Goal: Complete application form

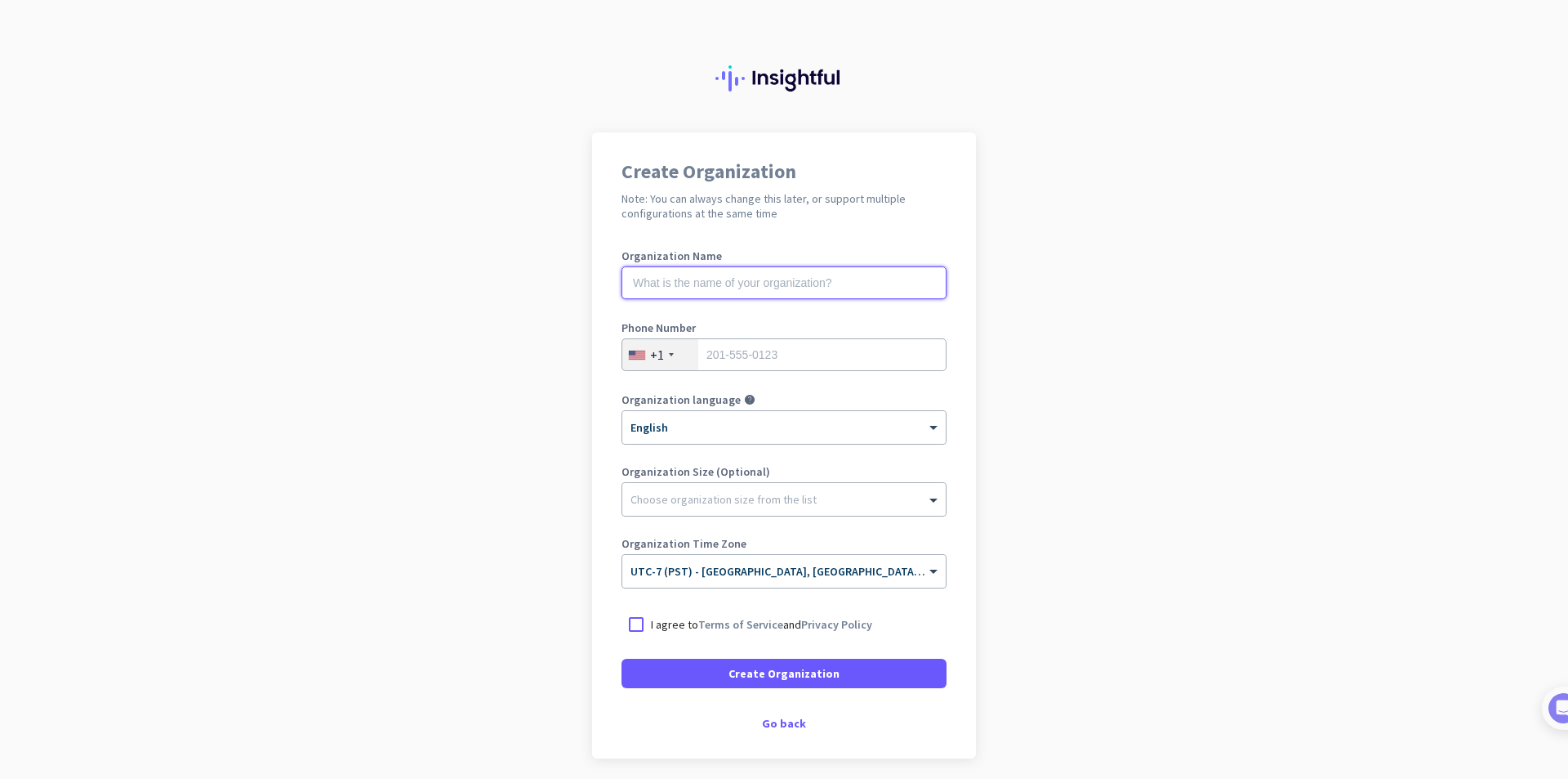
click at [758, 291] on input "text" at bounding box center [784, 282] width 325 height 33
click at [758, 360] on input "tel" at bounding box center [784, 354] width 325 height 33
type input "3869561457"
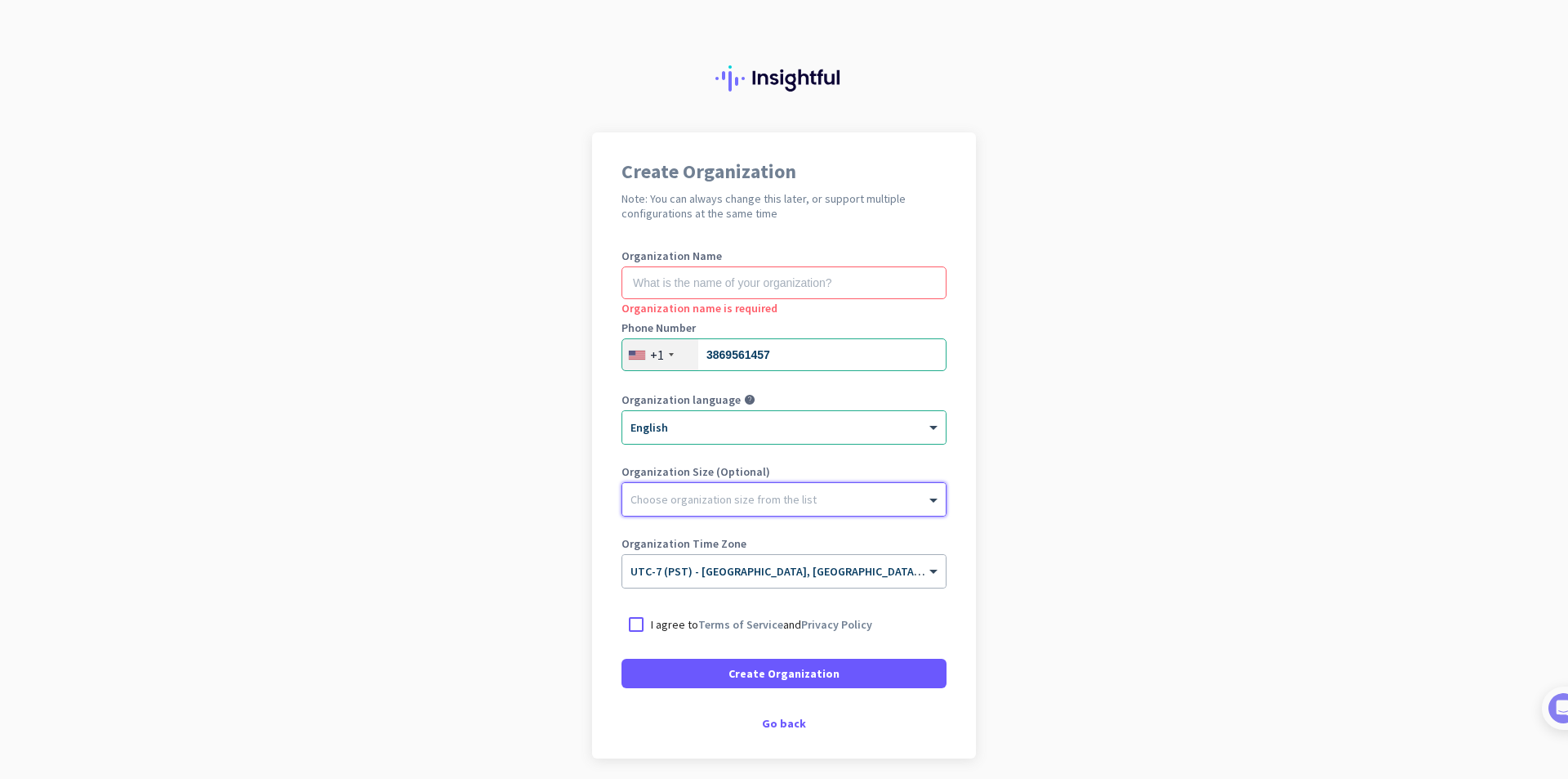
click at [785, 513] on div "Choose organization size from the list" at bounding box center [784, 499] width 324 height 33
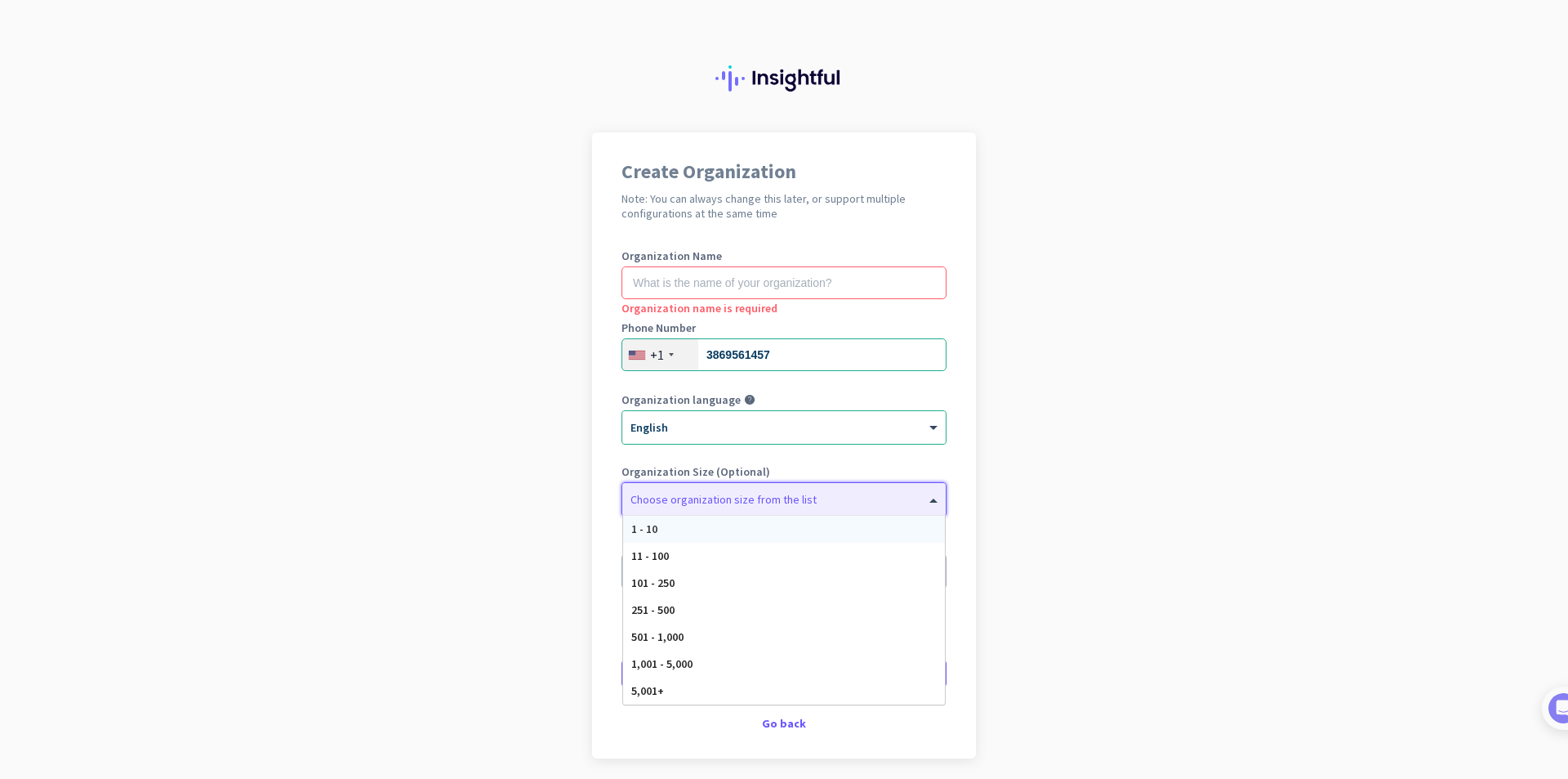
click at [779, 506] on div "Choose organization size from the list" at bounding box center [724, 499] width 186 height 15
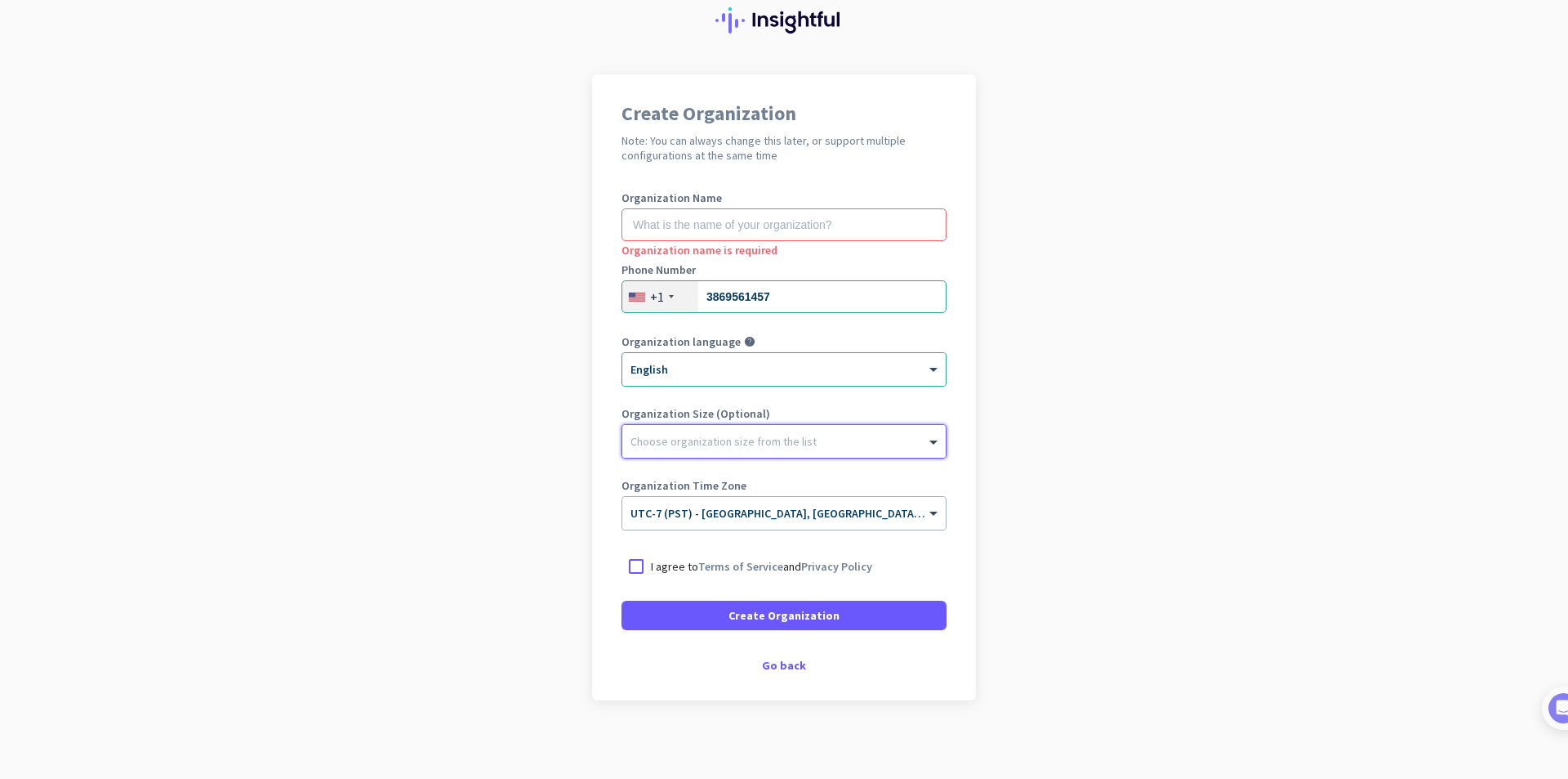
scroll to position [61, 0]
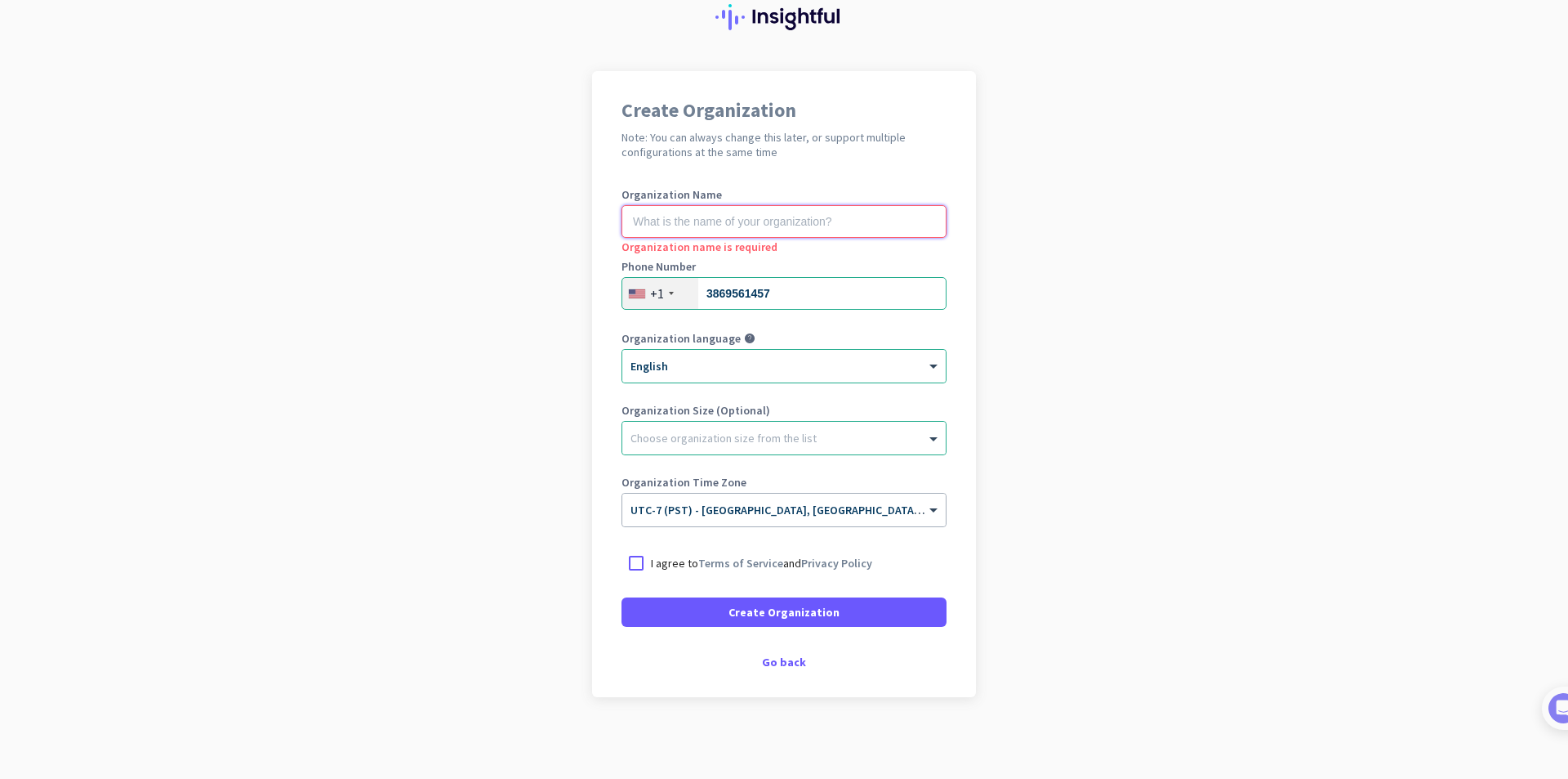
click at [727, 216] on input "text" at bounding box center [784, 221] width 325 height 33
type input "Slack"
click at [778, 660] on div "Go back" at bounding box center [784, 661] width 325 height 11
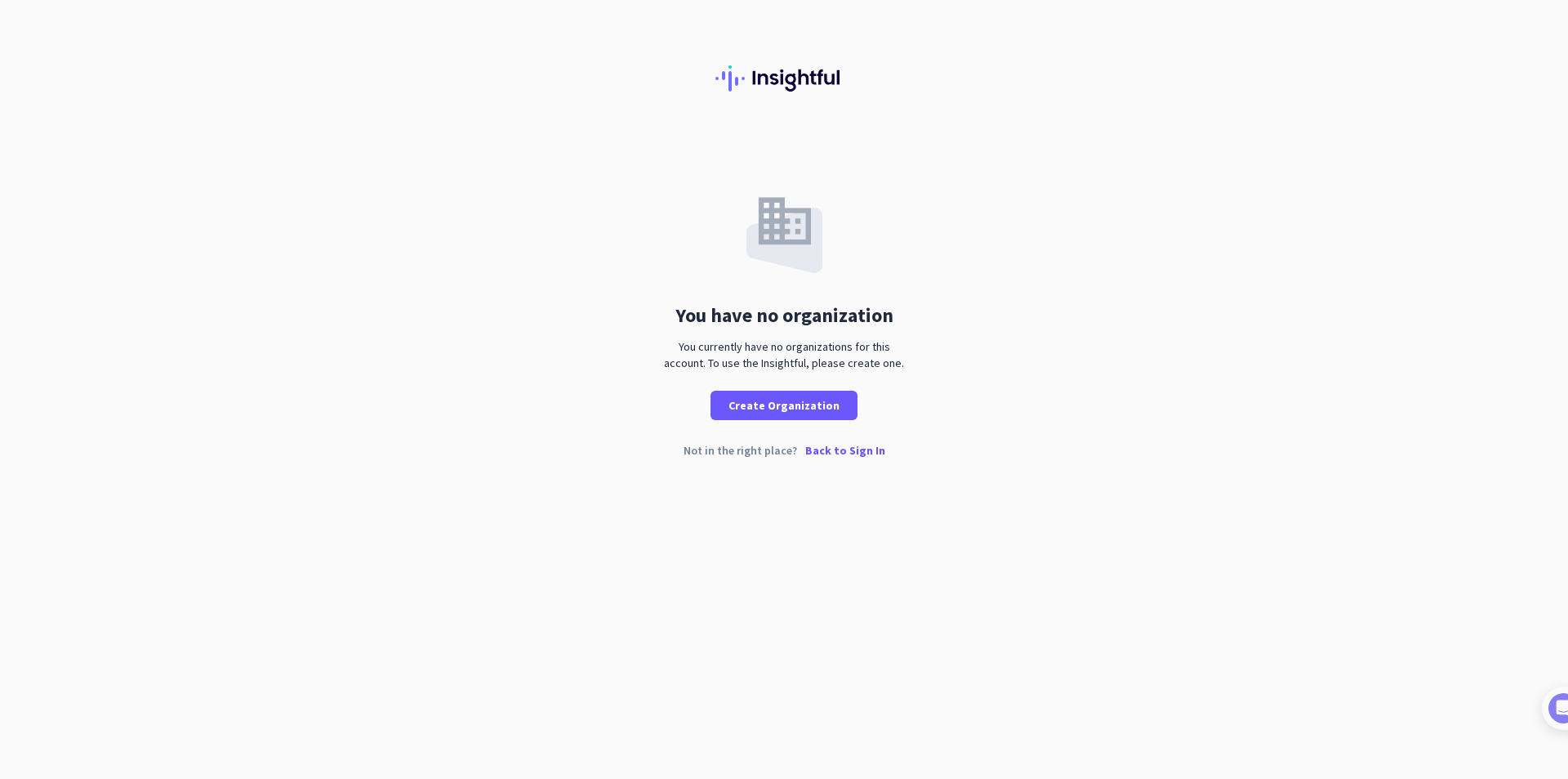
click at [824, 456] on p "Back to Sign In" at bounding box center [845, 450] width 80 height 11
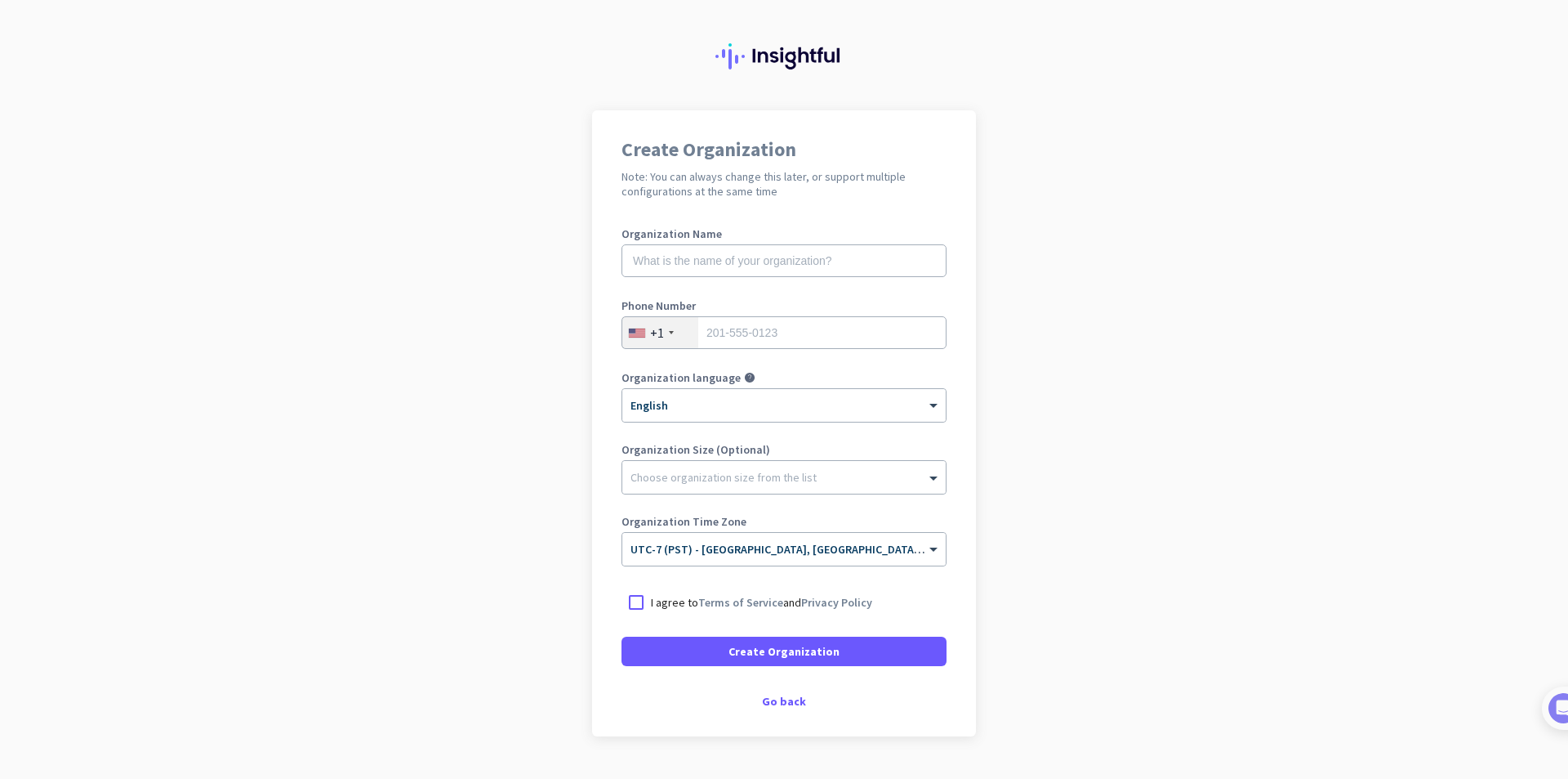
scroll to position [61, 0]
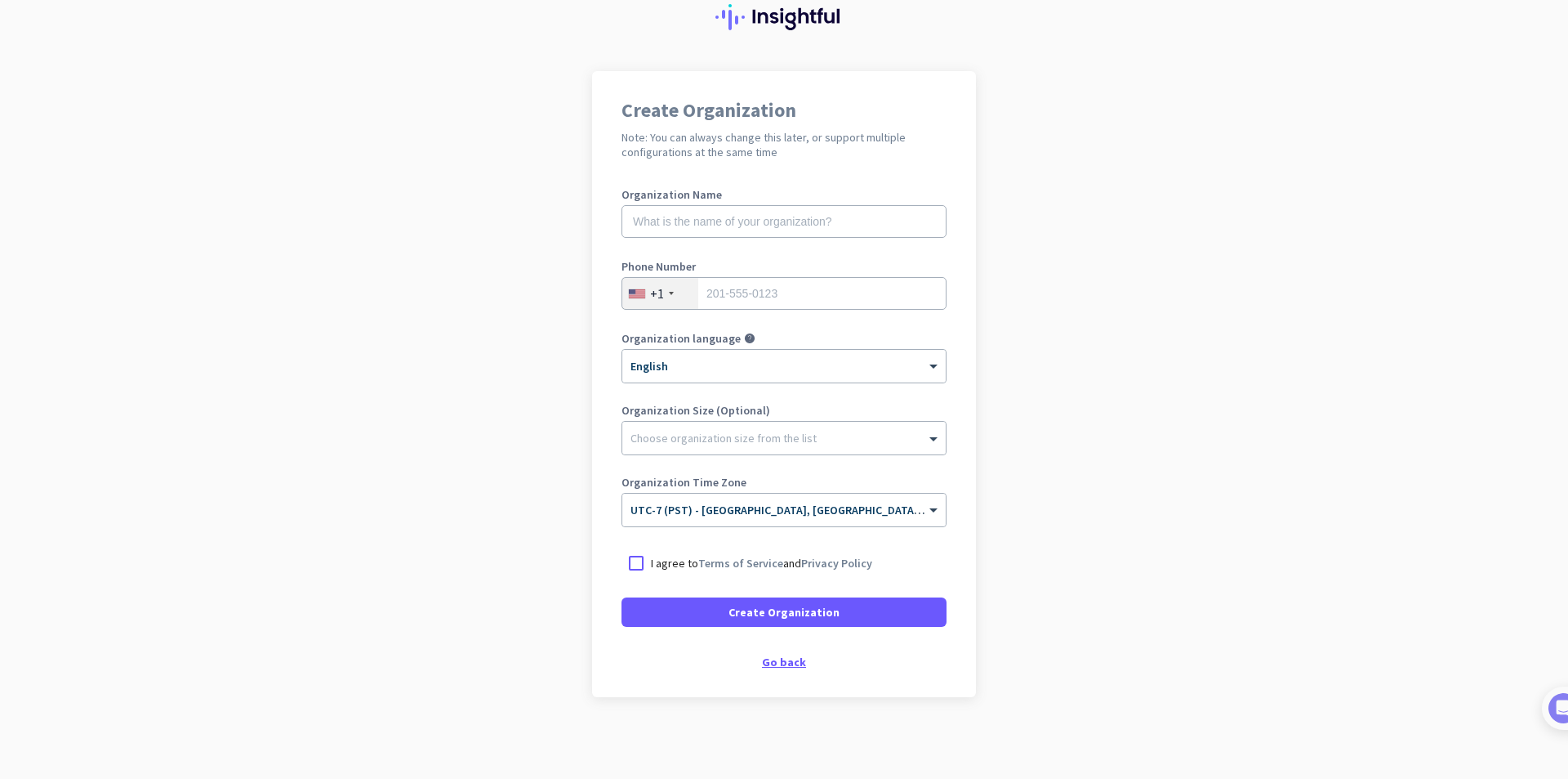
click at [769, 656] on div "Go back" at bounding box center [784, 661] width 325 height 11
